Goal: Task Accomplishment & Management: Manage account settings

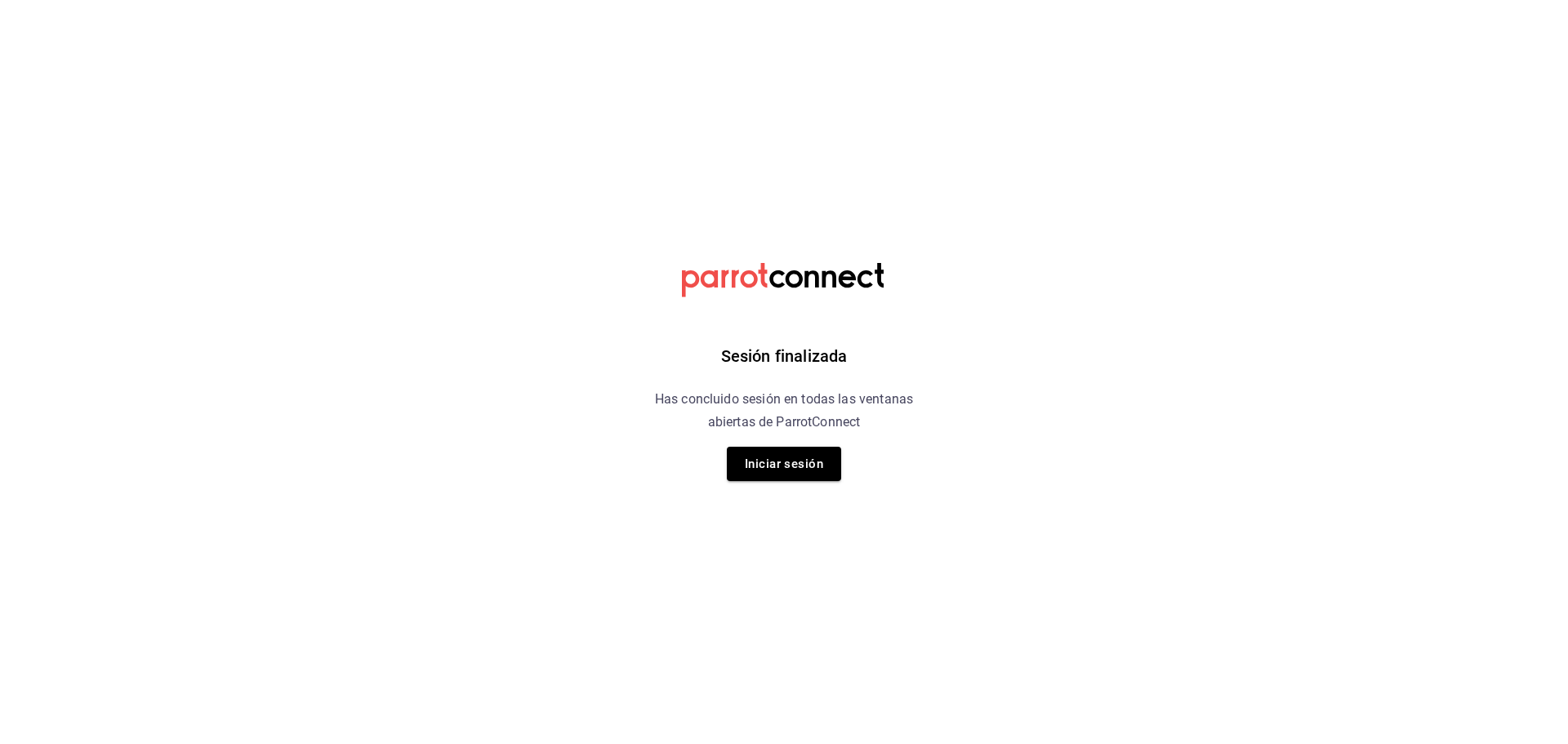
click at [819, 486] on div "Sesión finalizada Has concluido sesión en todas las ventanas abiertas de Parrot…" at bounding box center [784, 372] width 412 height 744
click at [806, 460] on button "Iniciar sesión" at bounding box center [784, 463] width 114 height 34
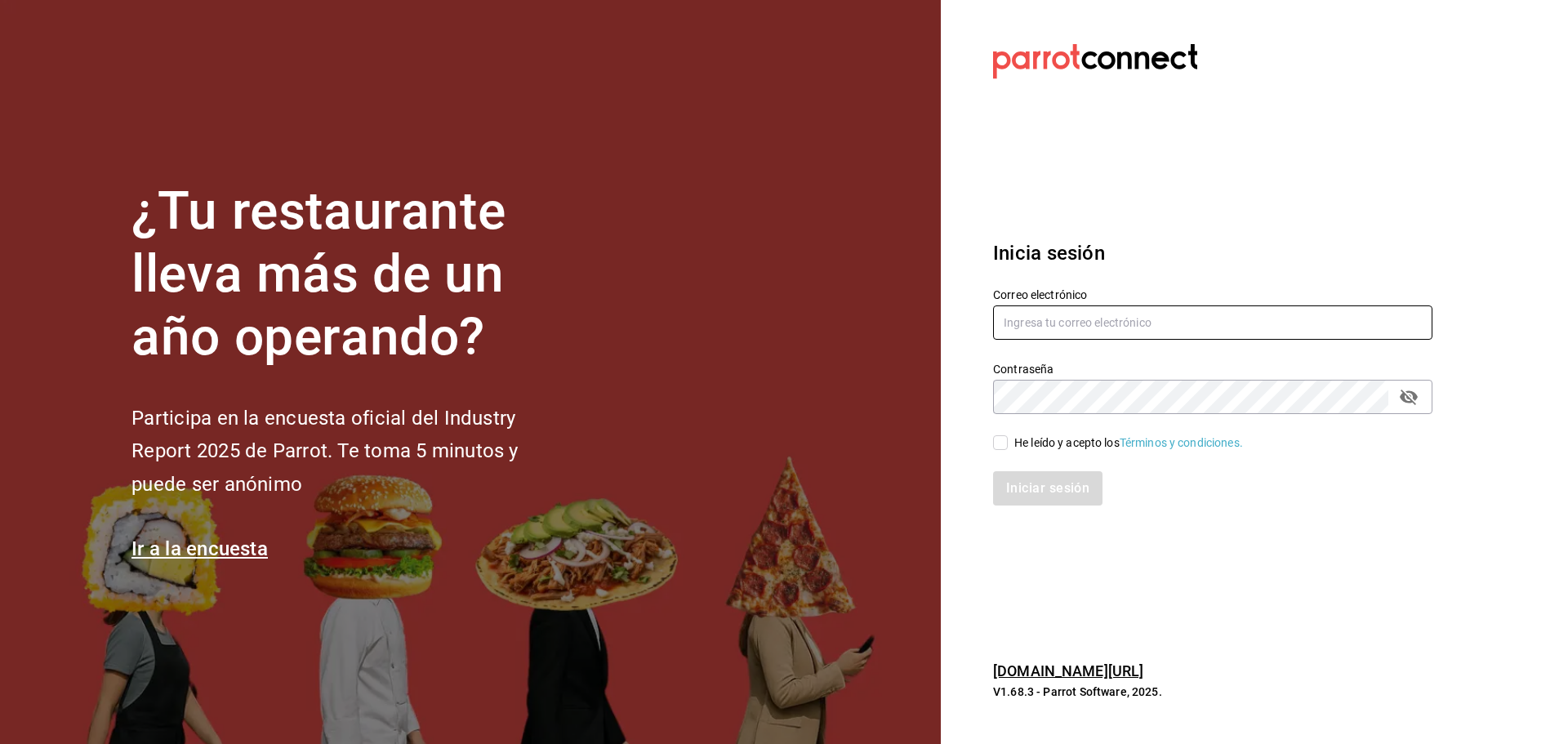
type input "[EMAIL_ADDRESS][DOMAIN_NAME]"
click at [1014, 446] on div "He leído y acepto los Términos y condiciones." at bounding box center [1128, 443] width 229 height 17
click at [1008, 446] on input "He leído y acepto los Términos y condiciones." at bounding box center [1001, 443] width 15 height 15
checkbox input "true"
click at [1018, 487] on button "Iniciar sesión" at bounding box center [1049, 488] width 111 height 34
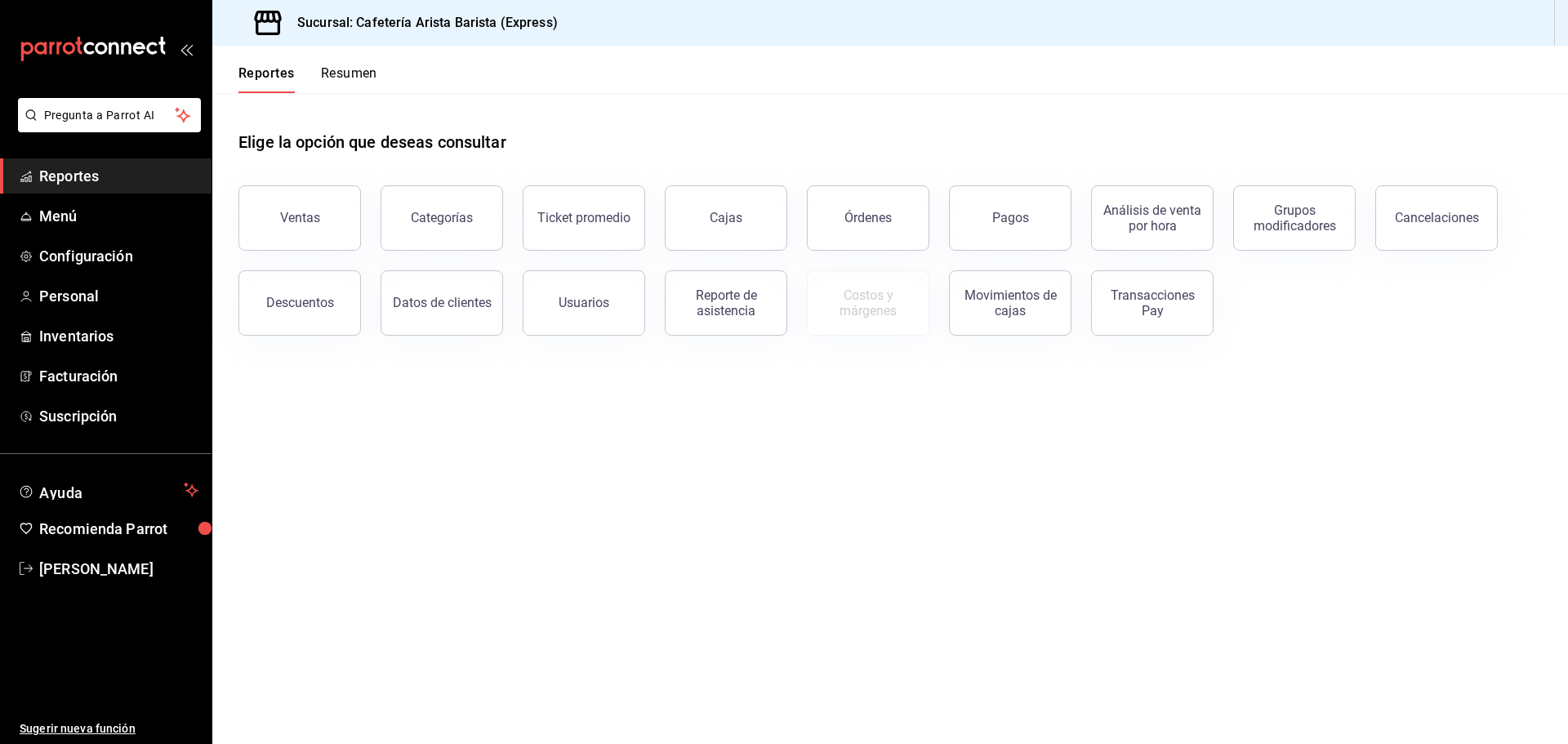
click at [356, 69] on button "Resumen" at bounding box center [349, 79] width 56 height 28
